Goal: Contribute content: Add original content to the website for others to see

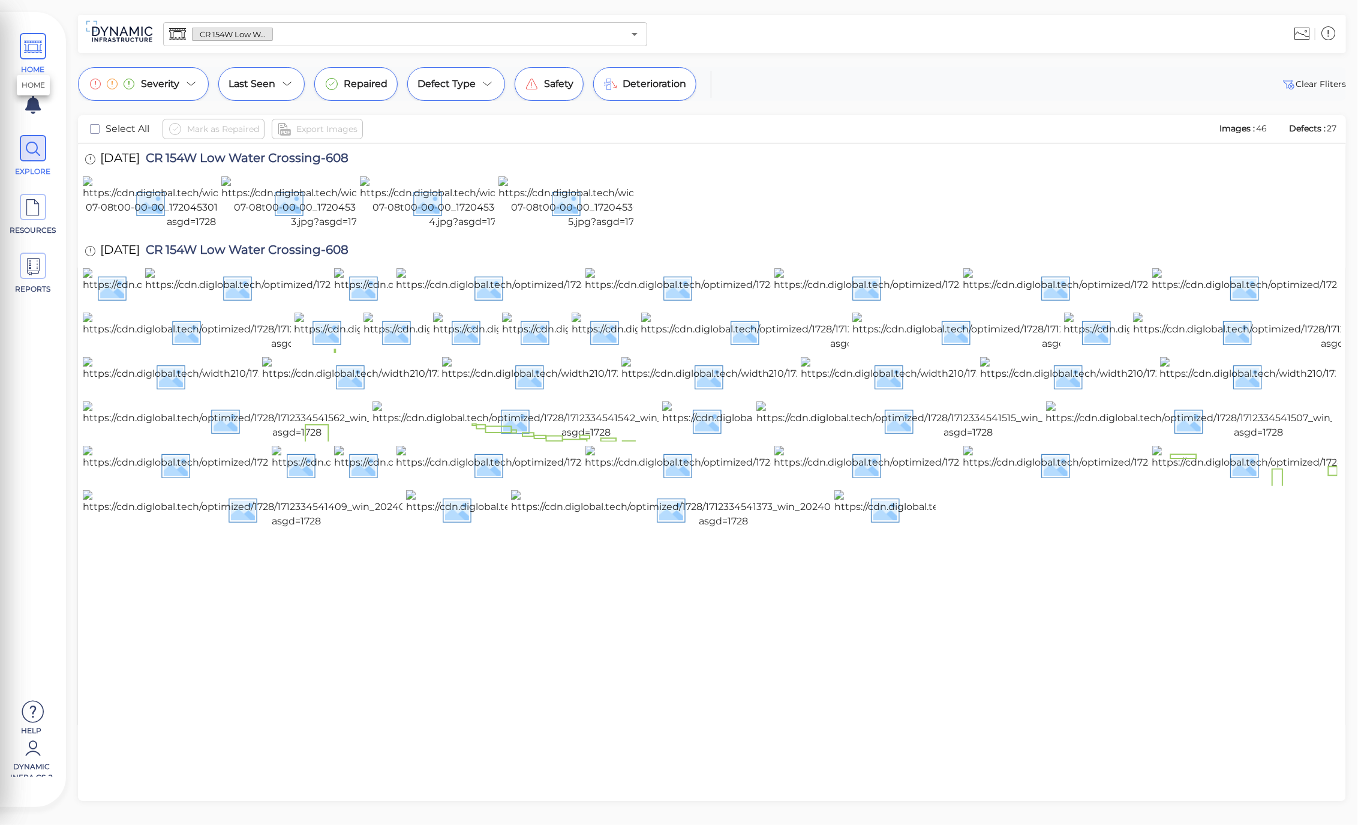
click at [41, 48] on icon at bounding box center [33, 47] width 18 height 27
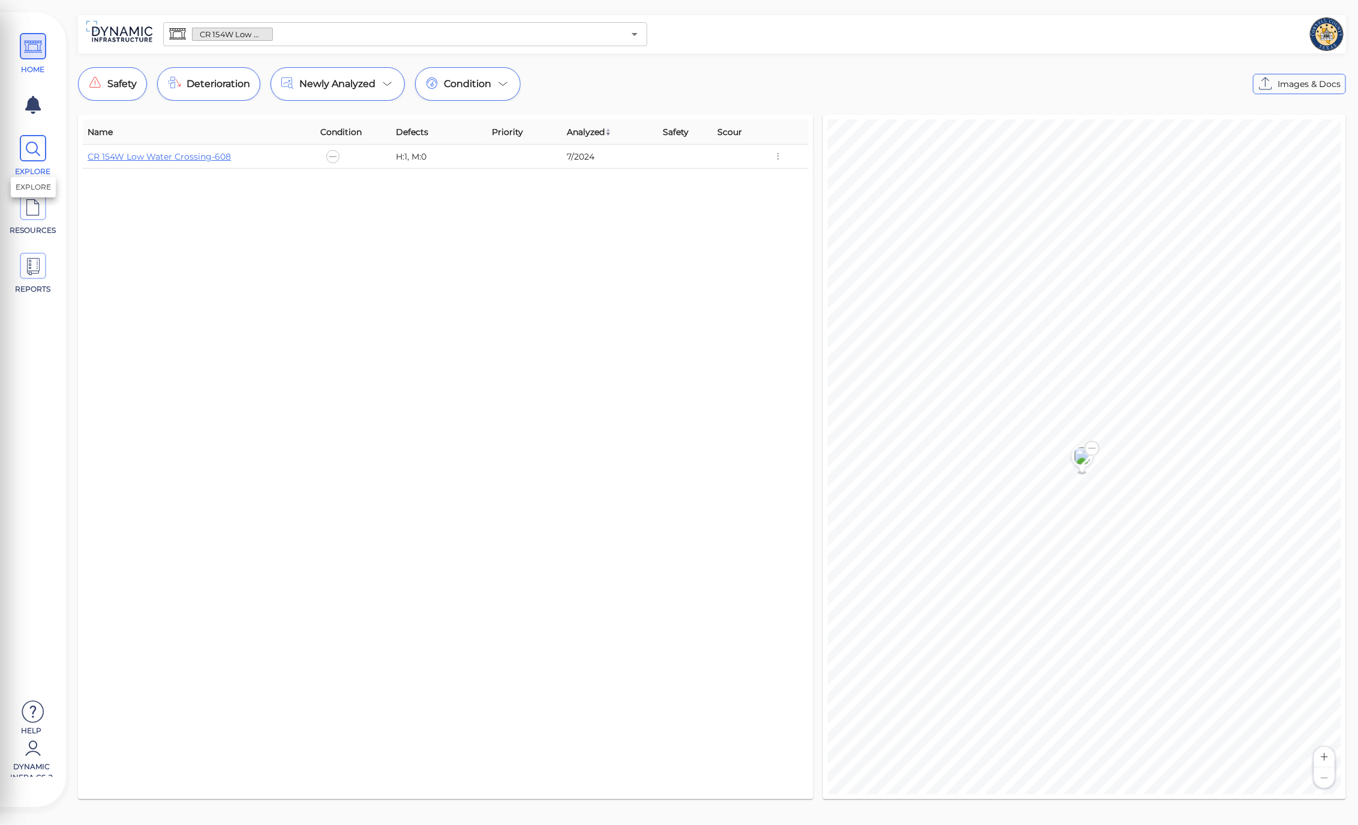
click at [49, 154] on span "EXPLORE" at bounding box center [33, 156] width 54 height 42
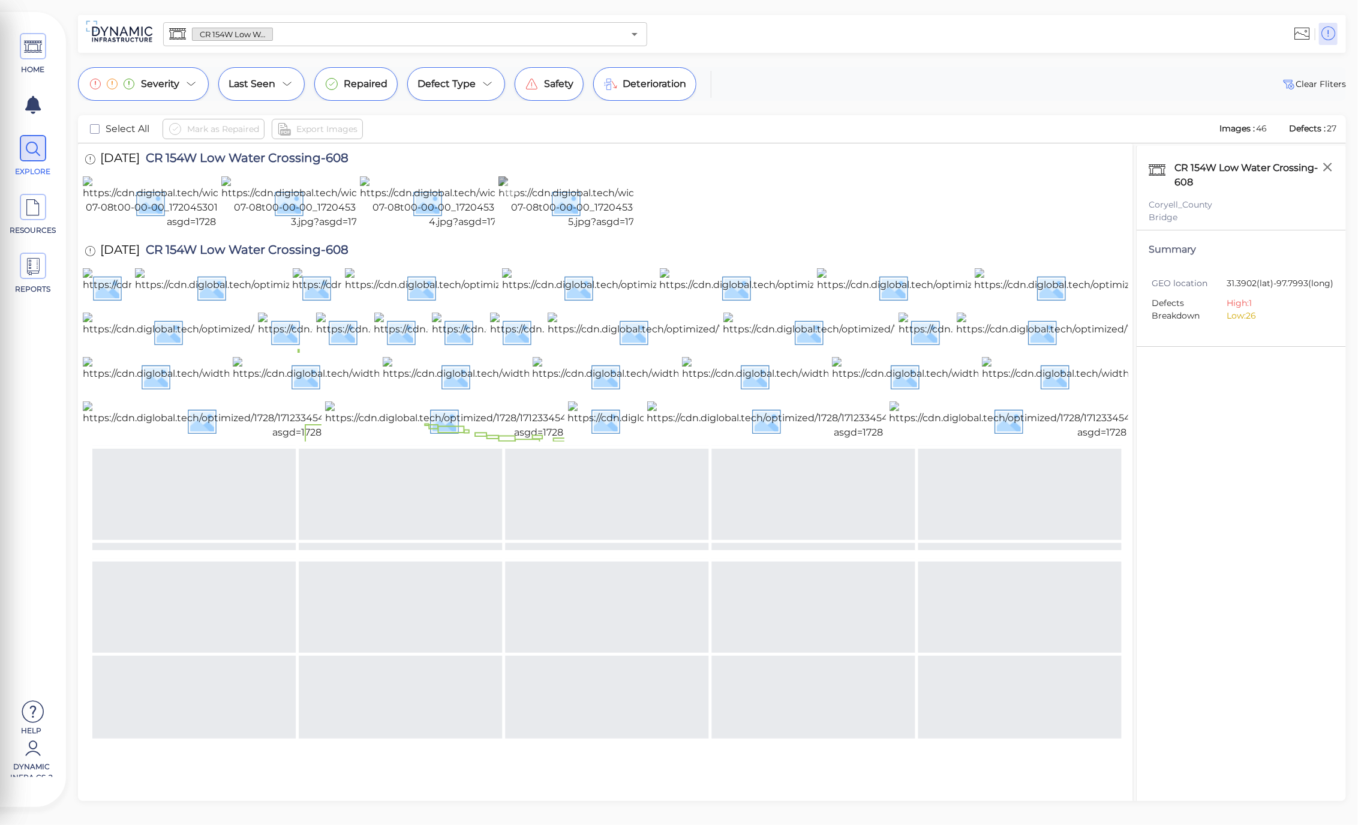
click at [617, 229] on img at bounding box center [606, 202] width 217 height 53
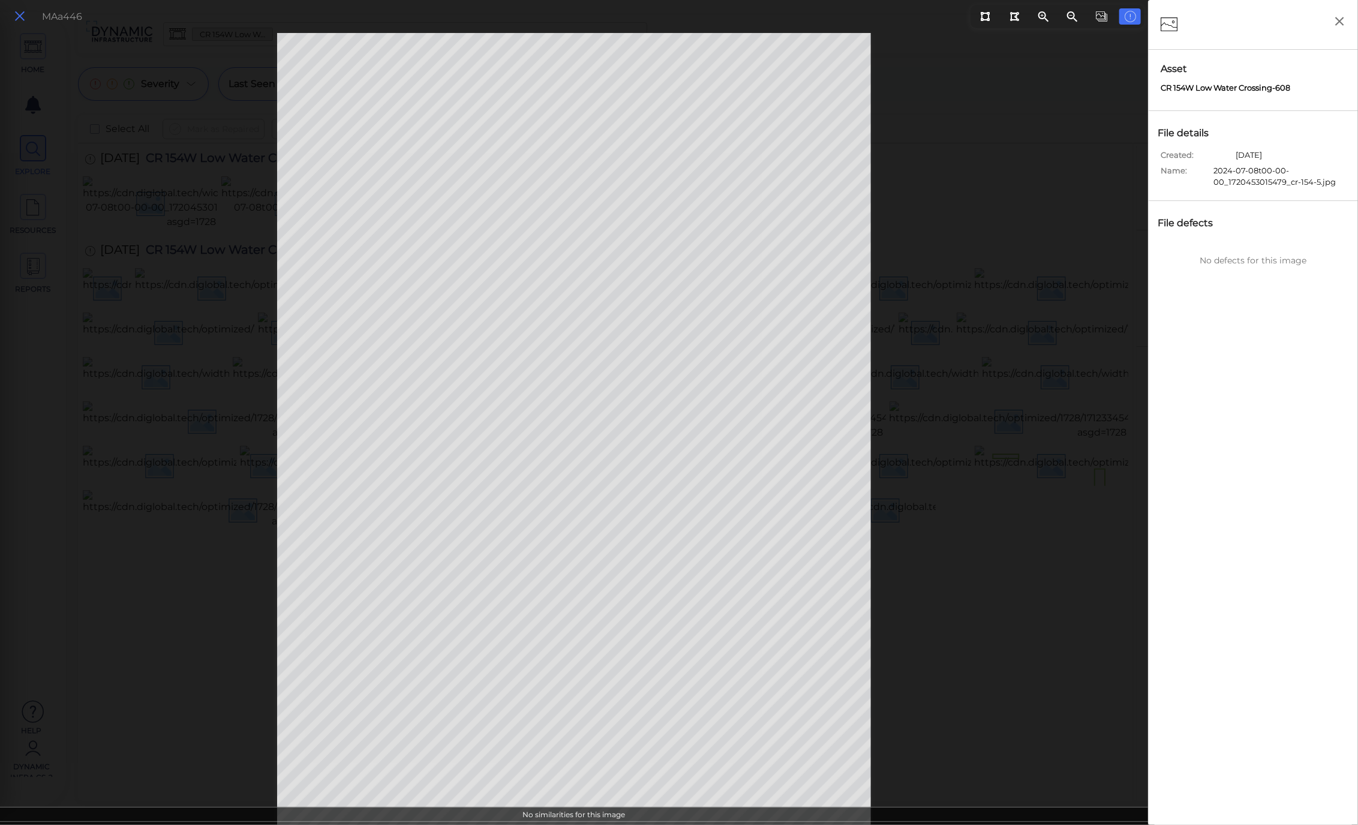
click at [25, 17] on icon at bounding box center [19, 16] width 13 height 16
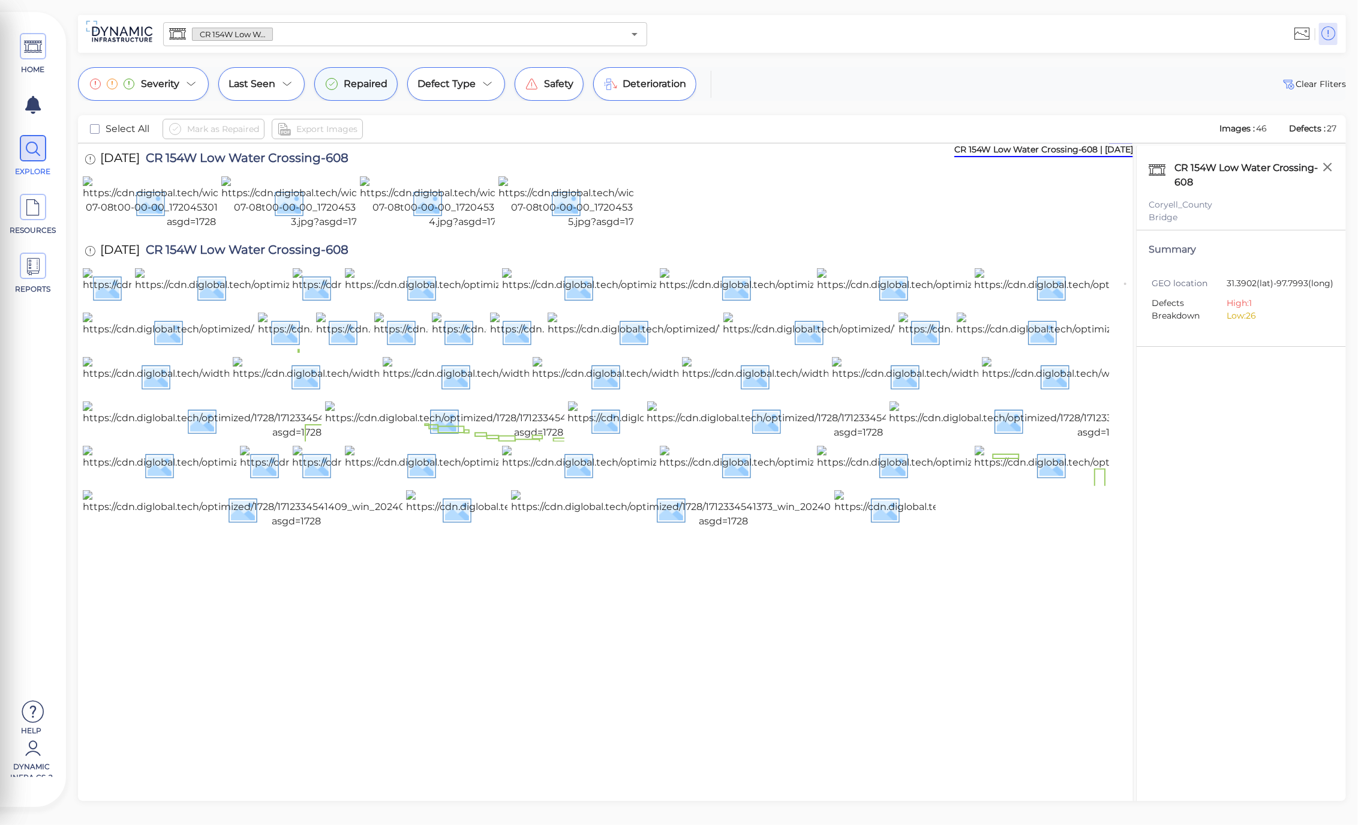
click at [328, 92] on div "Repaired" at bounding box center [355, 84] width 83 height 34
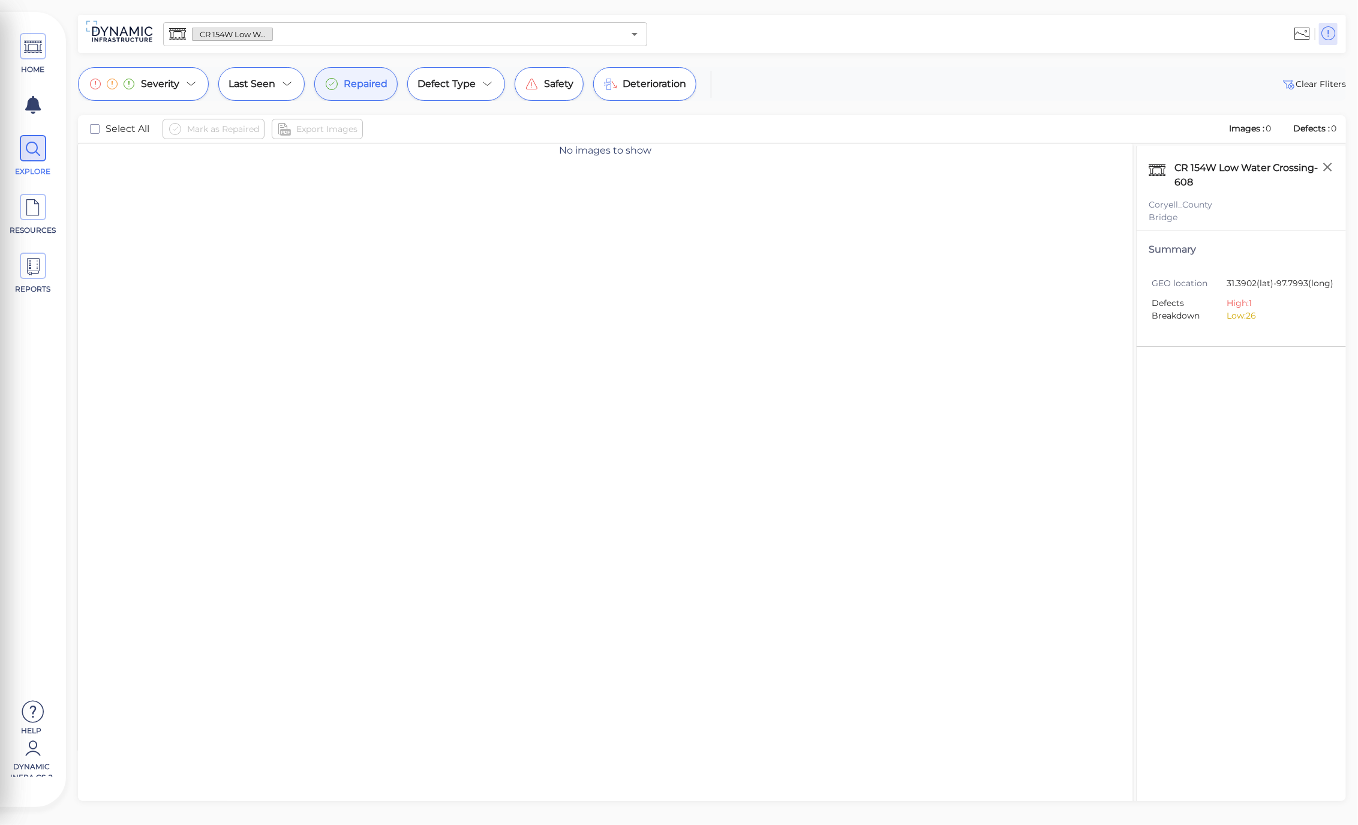
click at [360, 94] on div "Repaired" at bounding box center [355, 84] width 83 height 34
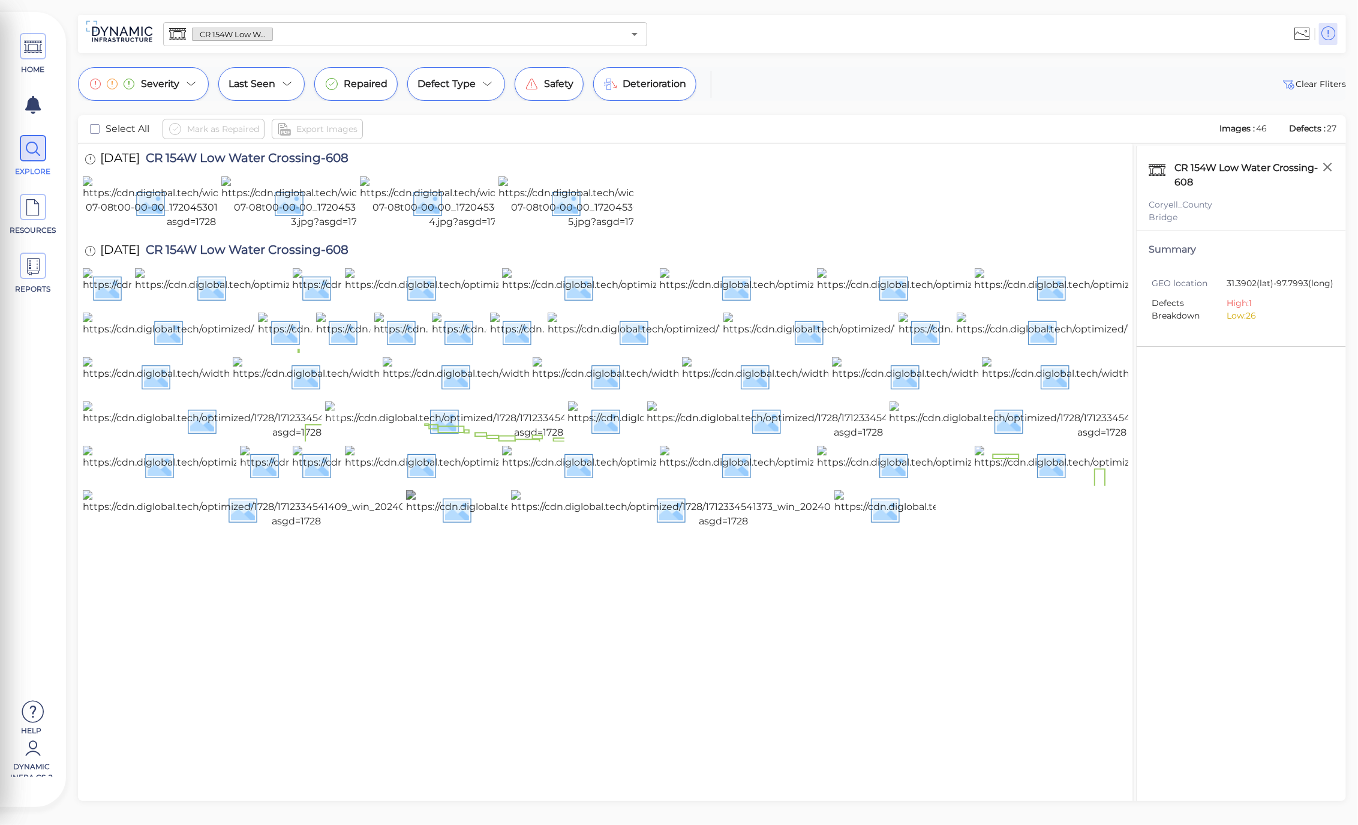
scroll to position [311, 0]
click at [476, 440] on img at bounding box center [538, 420] width 427 height 38
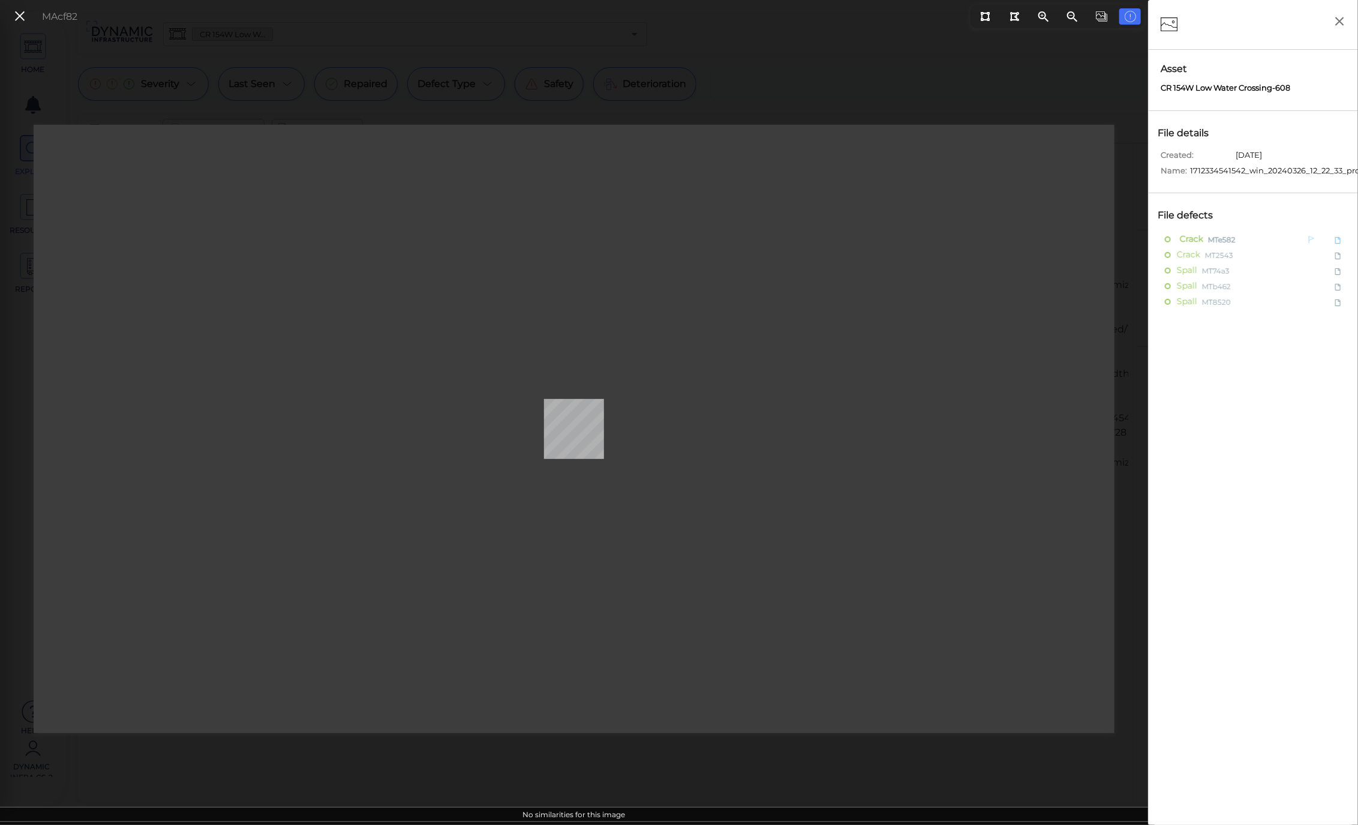
click at [1185, 238] on span "Crack" at bounding box center [1190, 239] width 26 height 15
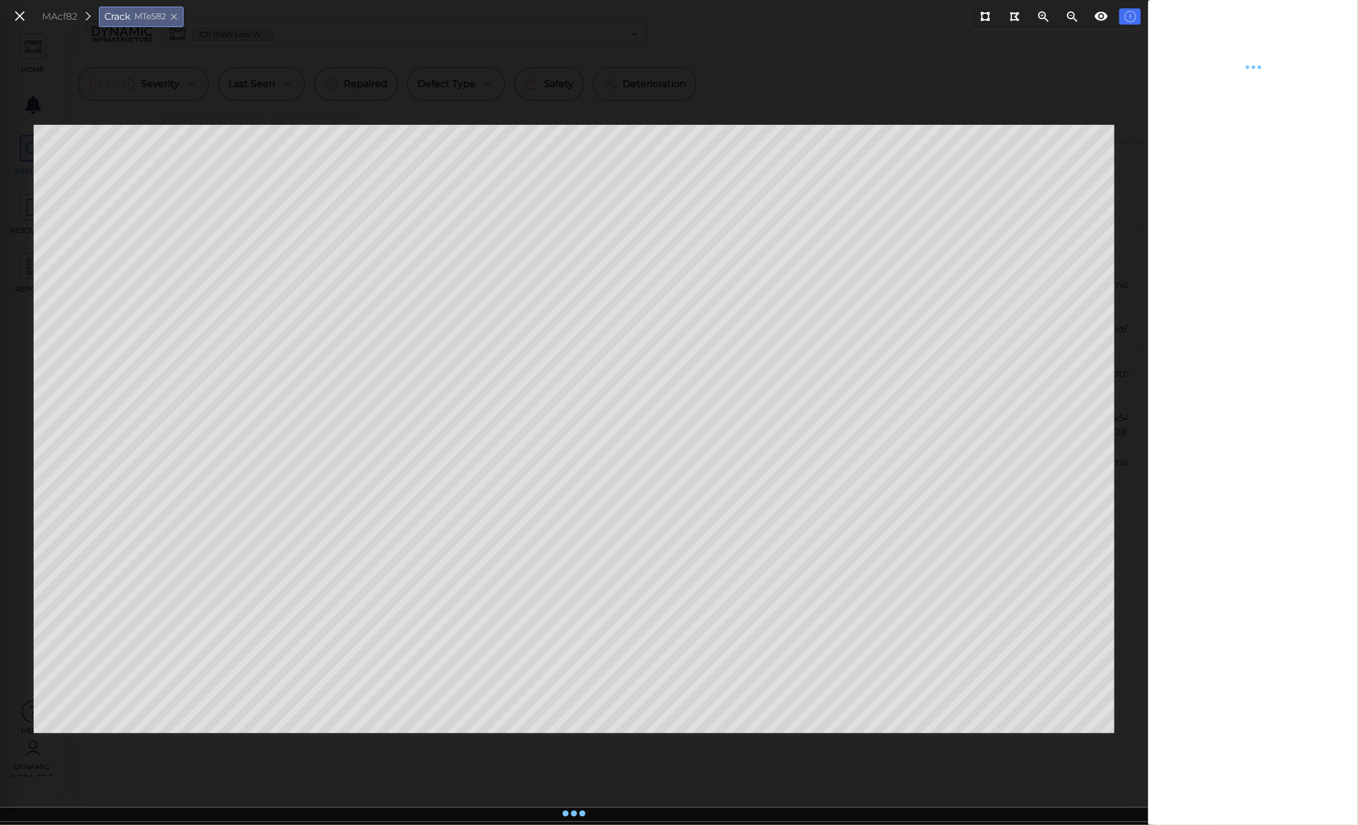
type textarea "x"
click at [20, 25] on div "MAcf82 Crack MTe582" at bounding box center [97, 17] width 186 height 26
click at [20, 20] on icon at bounding box center [19, 16] width 13 height 16
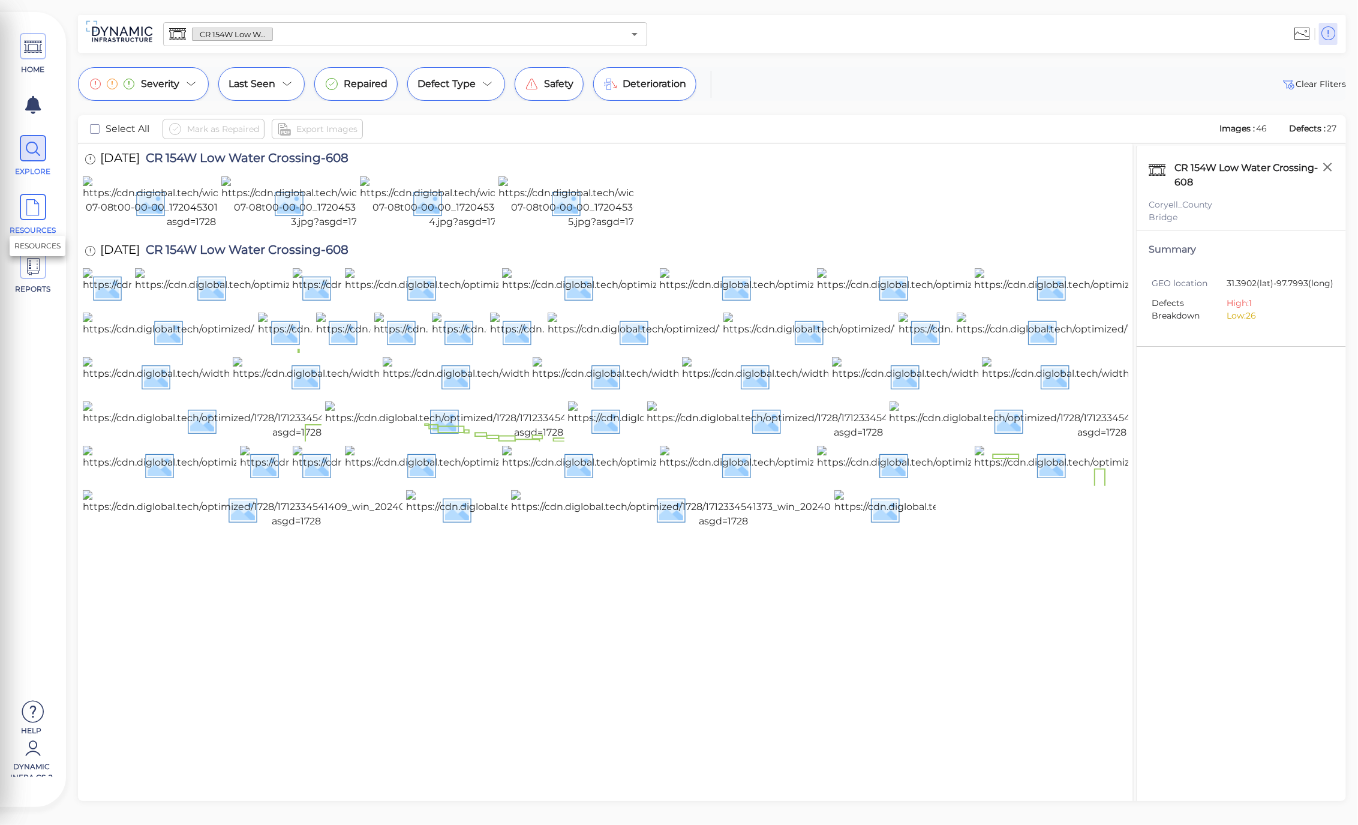
click at [50, 223] on span "RESOURCES" at bounding box center [33, 215] width 54 height 42
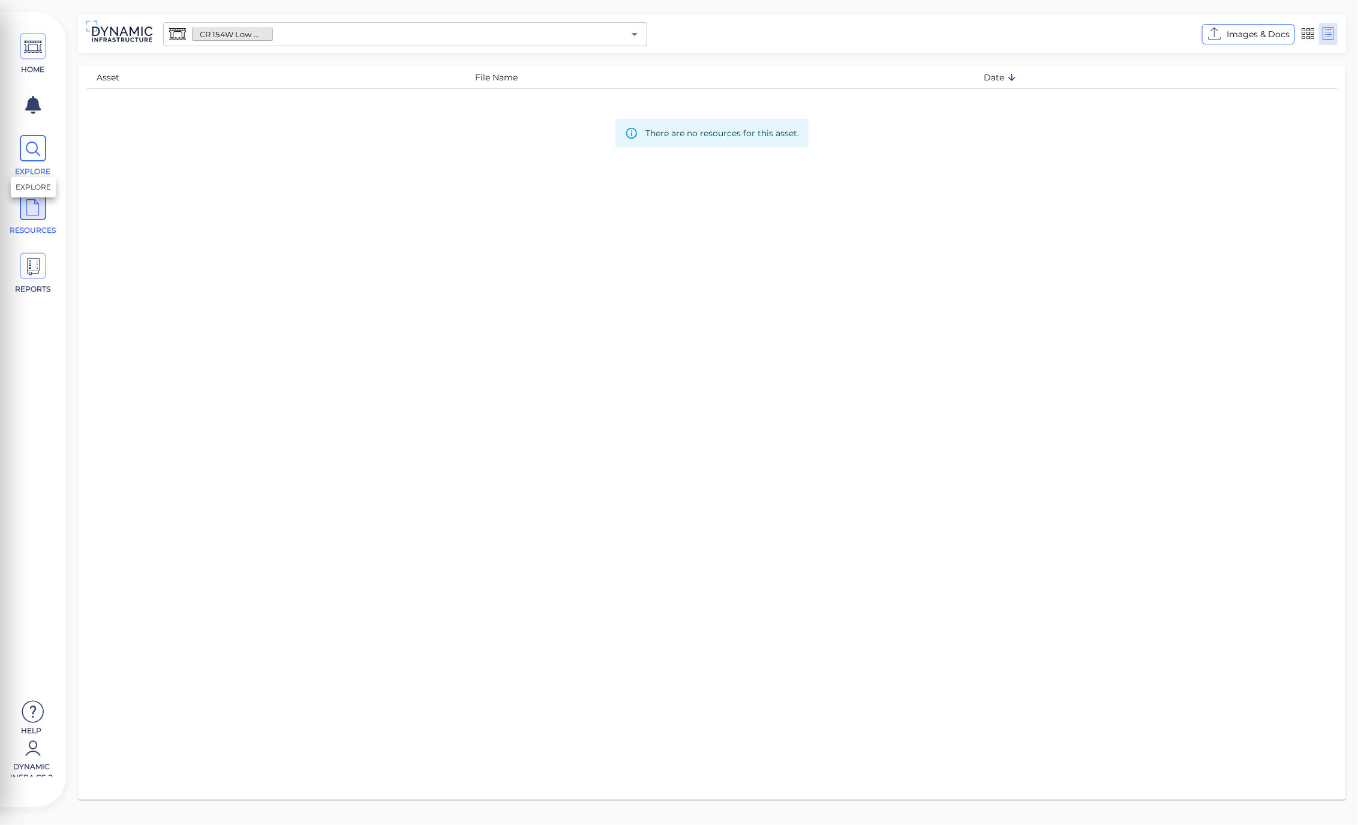
click at [39, 149] on icon at bounding box center [33, 149] width 18 height 27
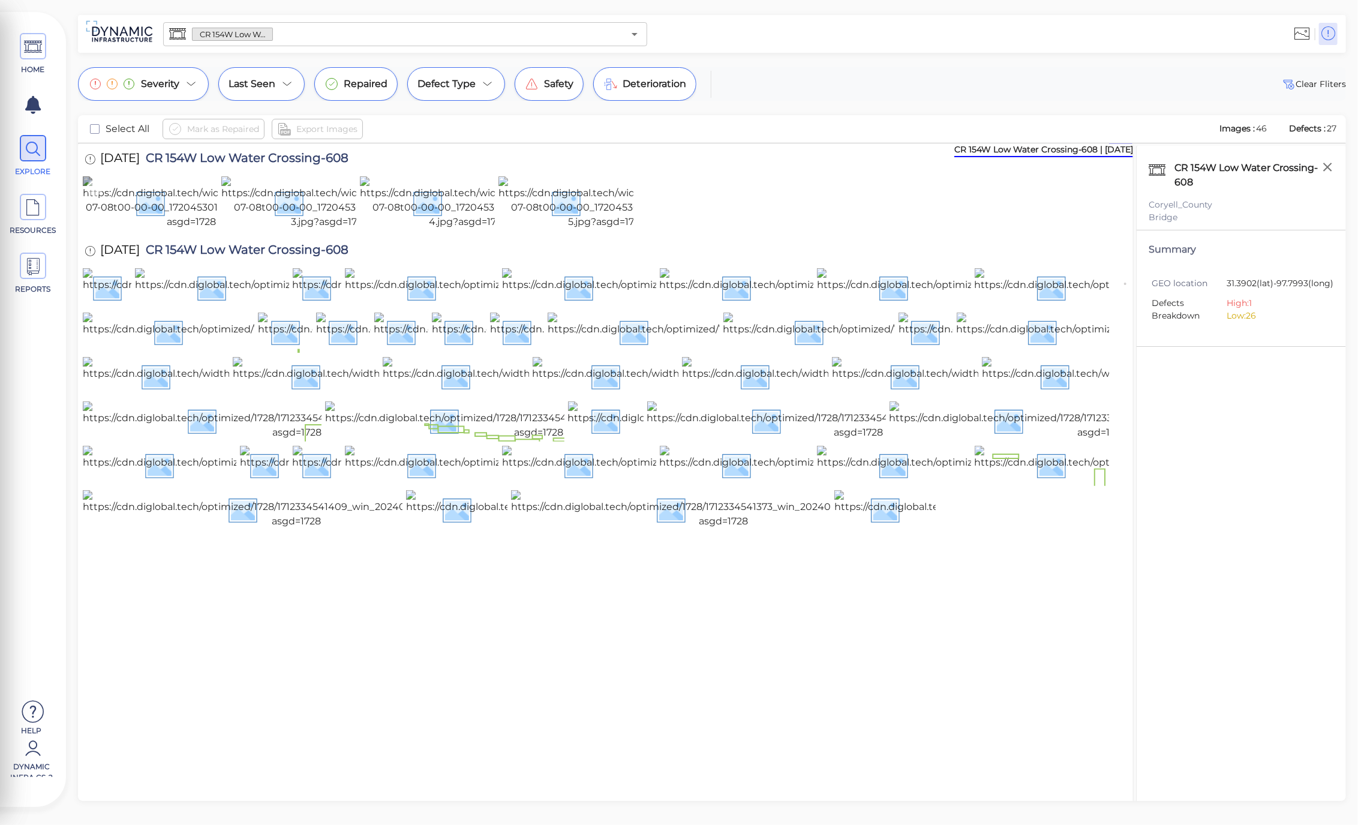
click at [199, 229] on img at bounding box center [191, 202] width 217 height 53
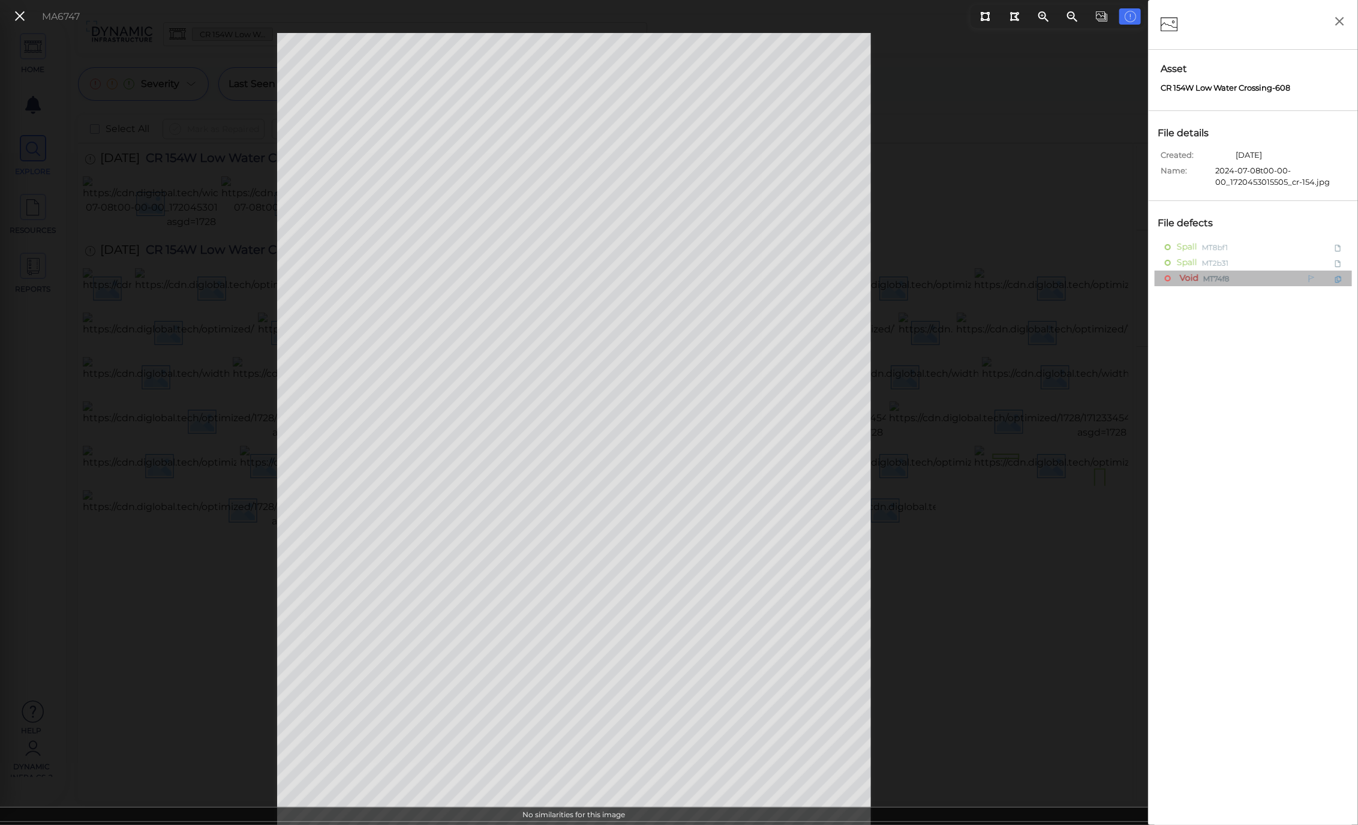
click at [1185, 280] on span "Void" at bounding box center [1188, 278] width 22 height 15
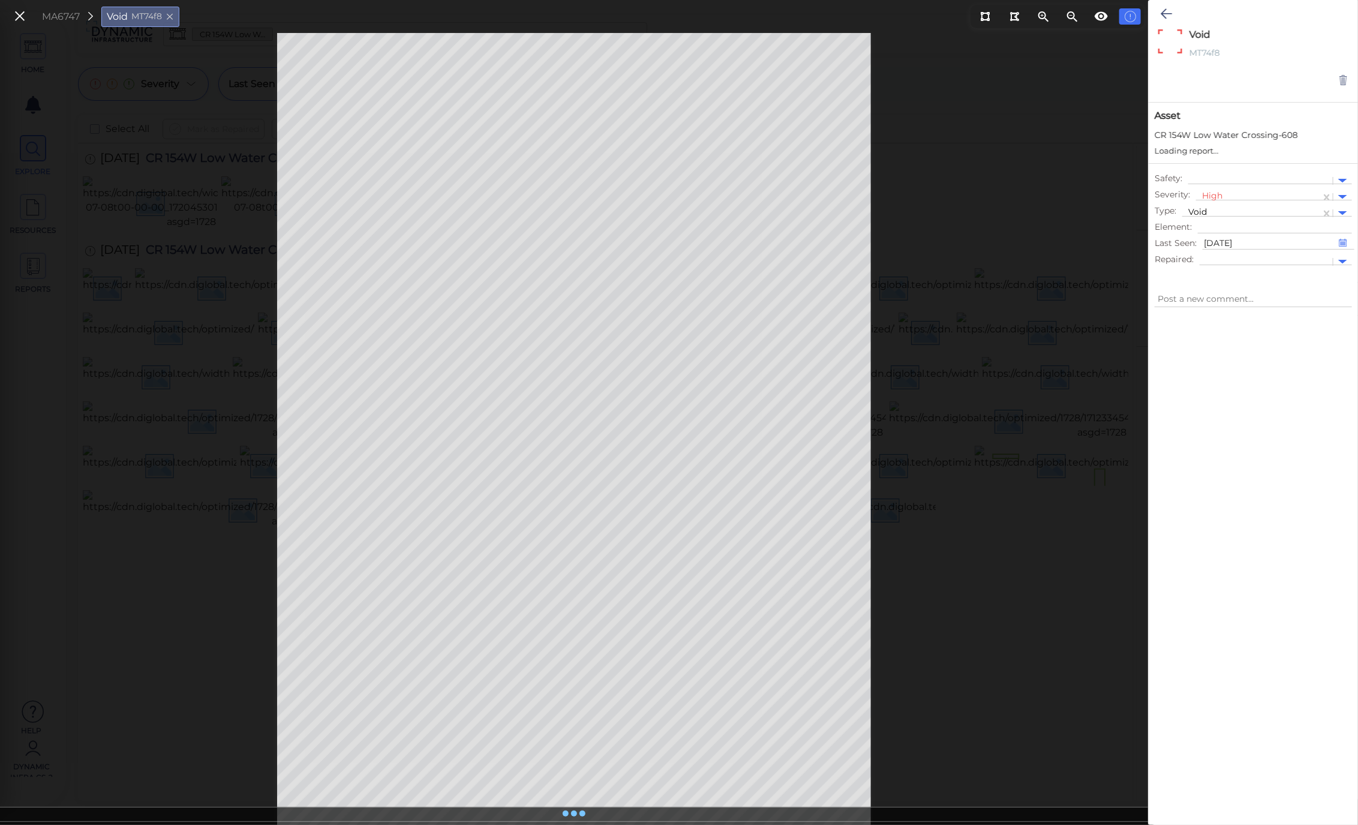
type textarea "x"
click at [570, 819] on icon at bounding box center [574, 814] width 12 height 14
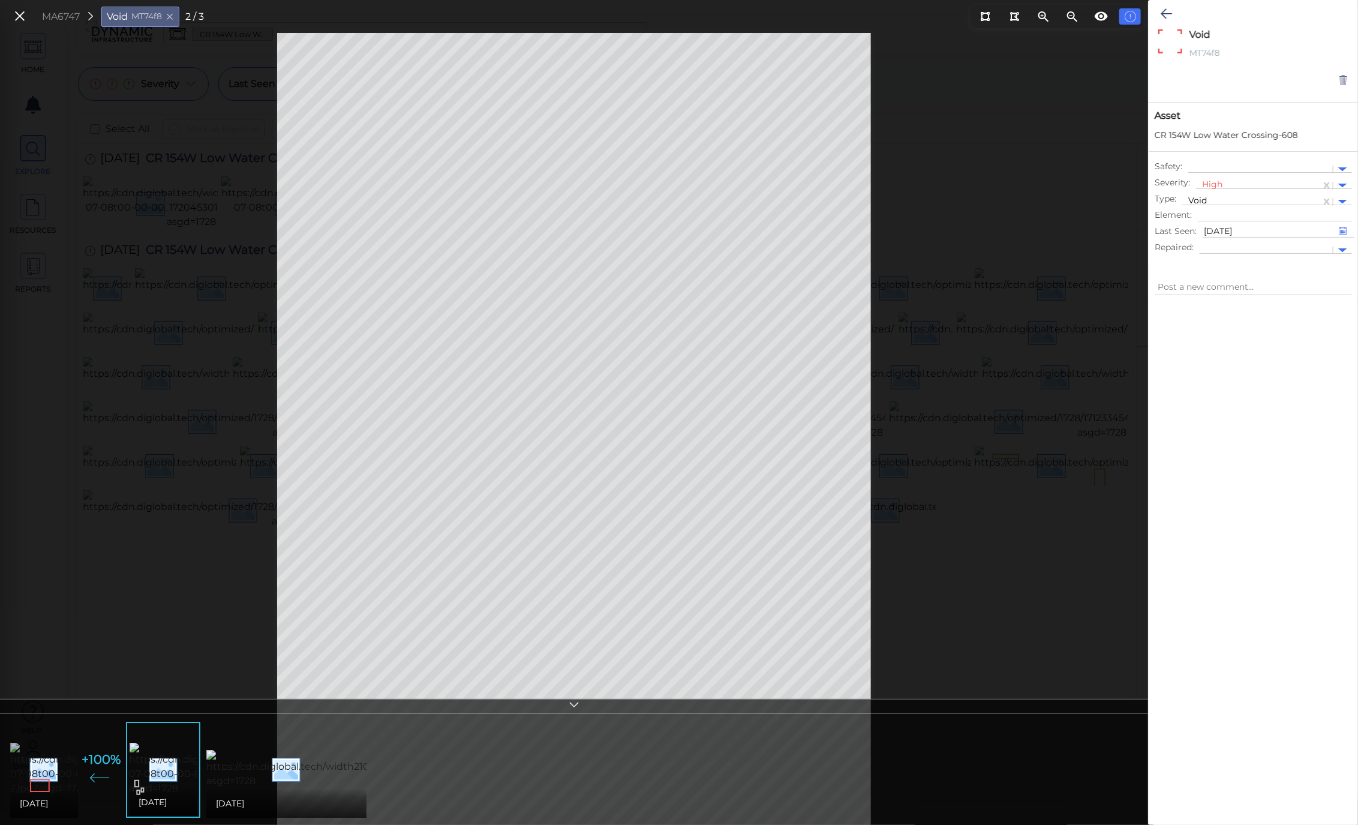
click at [70, 780] on img at bounding box center [118, 769] width 217 height 53
type textarea "x"
click at [16, 16] on icon at bounding box center [19, 16] width 13 height 16
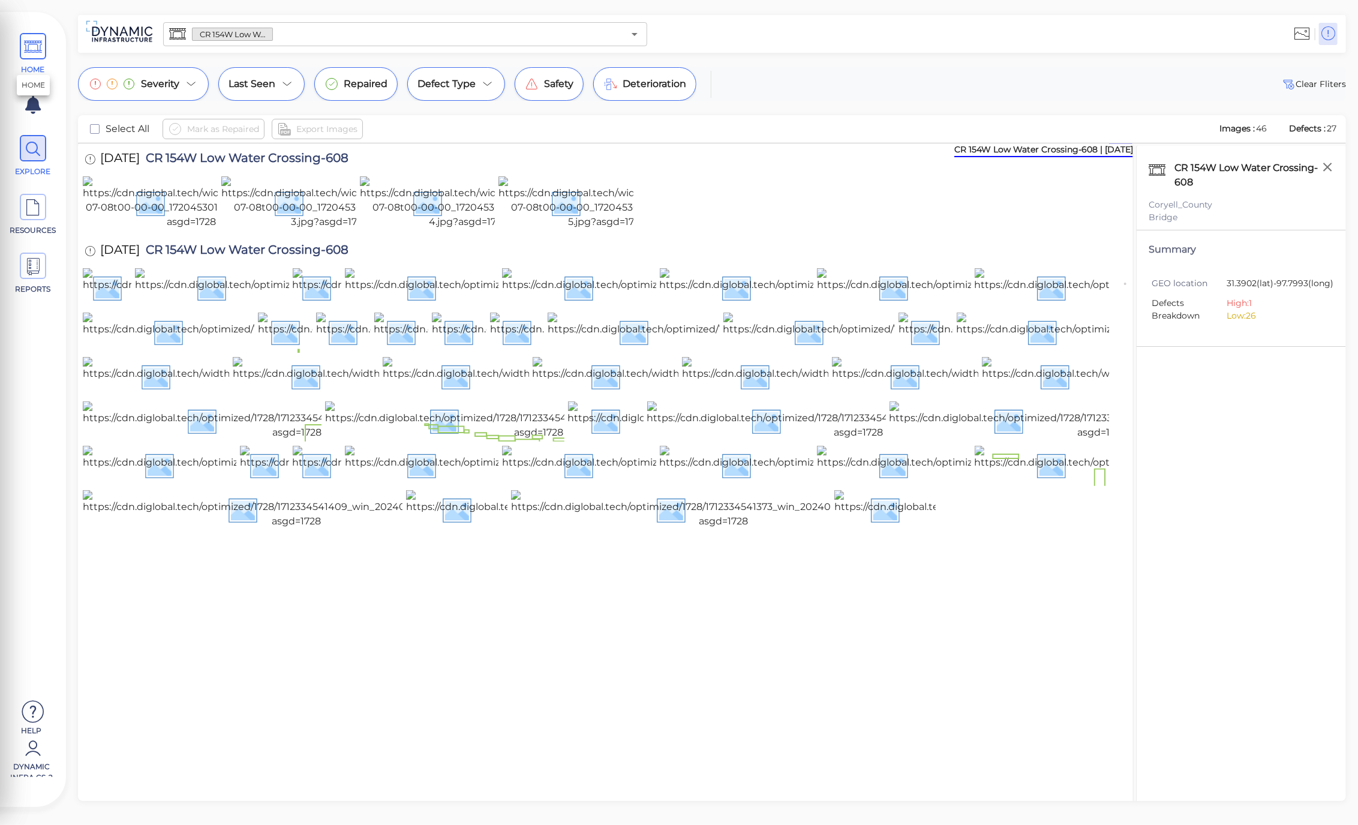
click at [43, 54] on span at bounding box center [33, 46] width 26 height 26
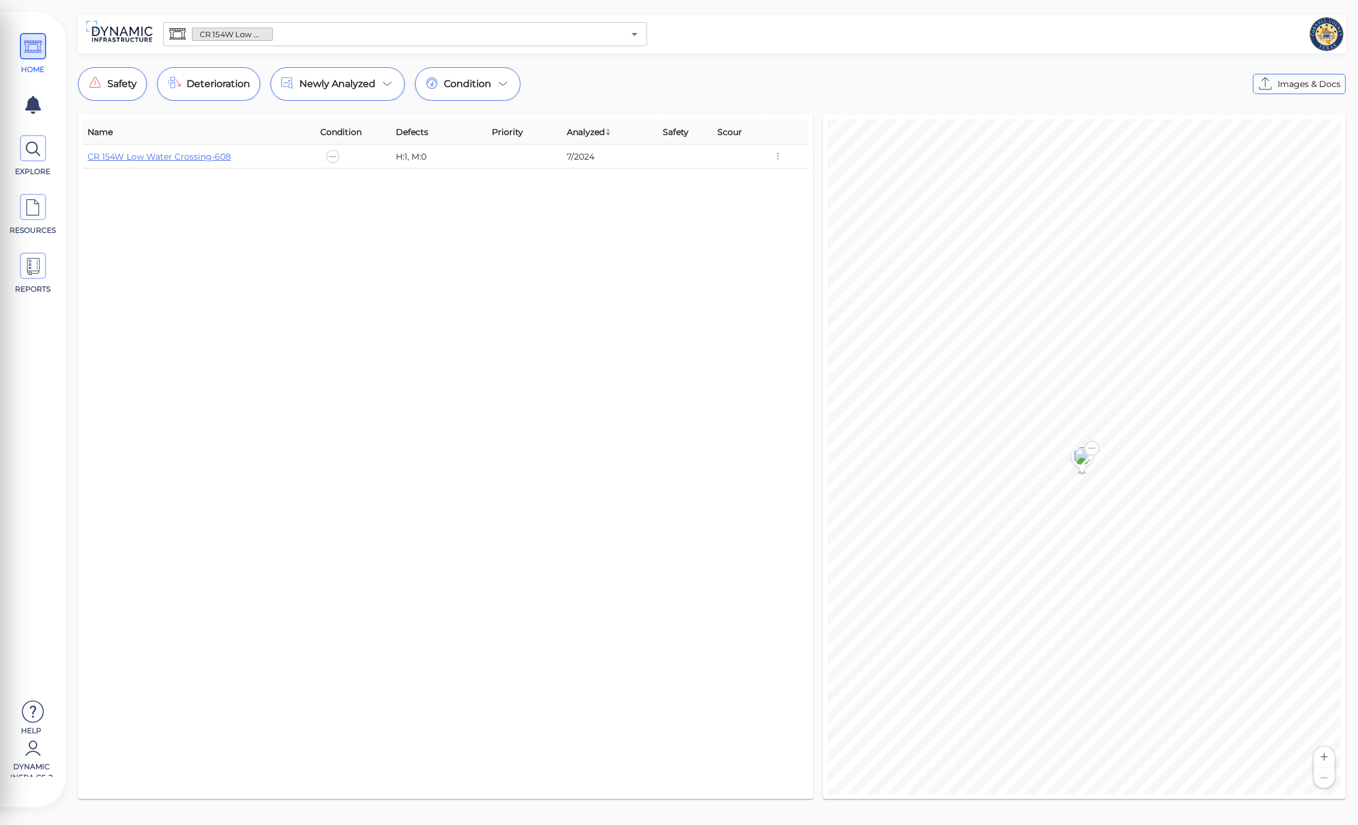
click at [921, 98] on div "Safety Deterioration Newly Analyzed Condition Images & Docs" at bounding box center [712, 84] width 1268 height 34
drag, startPoint x: 997, startPoint y: 81, endPoint x: 972, endPoint y: 86, distance: 25.6
click at [997, 81] on div "Safety Deterioration Newly Analyzed Condition Images & Docs" at bounding box center [712, 84] width 1268 height 34
